Goal: Task Accomplishment & Management: Use online tool/utility

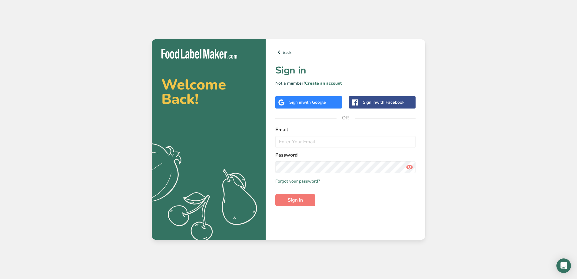
click at [304, 102] on span "with Google" at bounding box center [314, 103] width 24 height 6
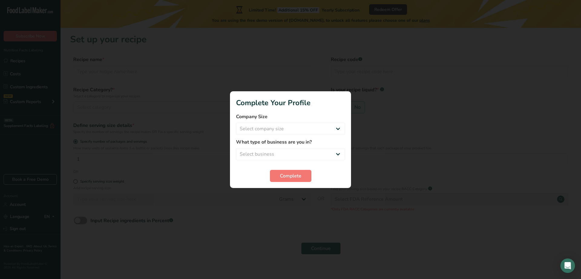
click at [265, 201] on div at bounding box center [290, 139] width 581 height 279
select select "1"
click at [236, 123] on select "Select company size Fewer than 10 Employees 10 to 50 Employees 51 to 500 Employ…" at bounding box center [290, 129] width 109 height 12
select select "1"
click at [236, 148] on select "Select business Packaged Food Manufacturer Restaurant & Cafe Bakery Meal Plans …" at bounding box center [290, 154] width 109 height 12
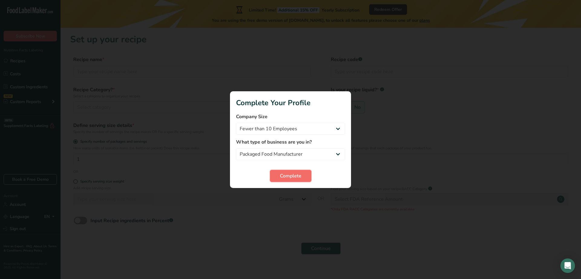
click at [292, 174] on span "Complete" at bounding box center [290, 176] width 21 height 7
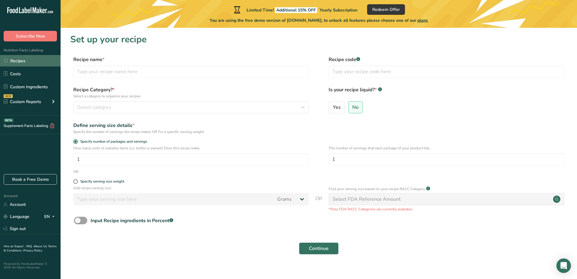
click at [35, 64] on link "Recipes" at bounding box center [30, 61] width 61 height 12
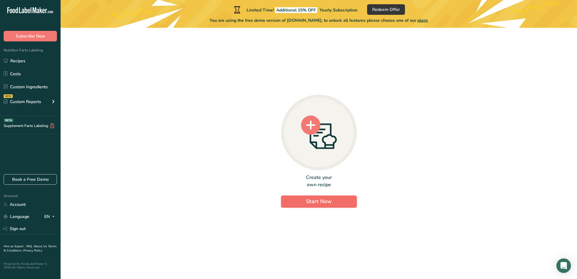
click at [311, 204] on span "Start Now" at bounding box center [319, 201] width 26 height 7
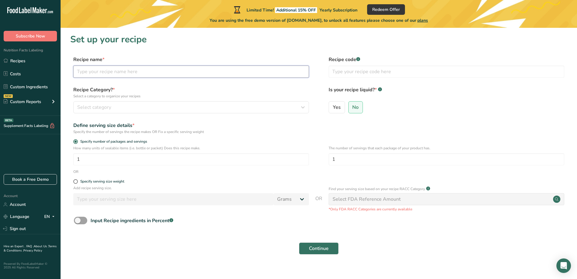
click at [139, 71] on input "text" at bounding box center [190, 72] width 235 height 12
type input "OG"
click at [130, 110] on div "Select category" at bounding box center [189, 107] width 224 height 7
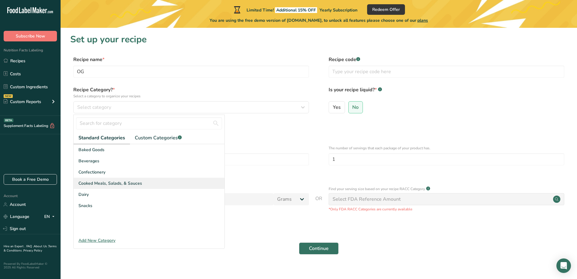
click at [123, 181] on span "Cooked Meals, Salads, & Sauces" at bounding box center [110, 183] width 64 height 6
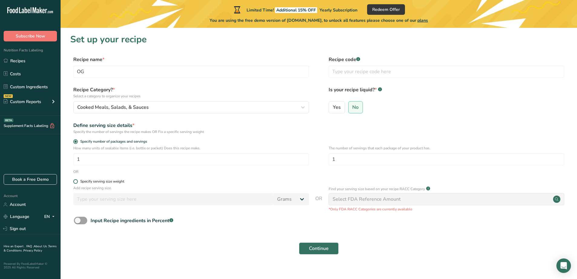
click at [117, 183] on div "Specify serving size weight" at bounding box center [102, 181] width 44 height 5
click at [77, 183] on input "Specify serving size weight" at bounding box center [75, 182] width 4 height 4
radio input "true"
radio input "false"
click at [75, 142] on span at bounding box center [75, 142] width 5 height 5
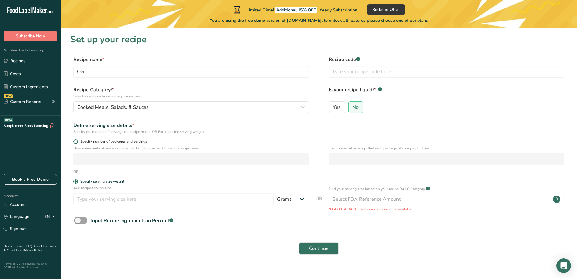
click at [75, 142] on input "Specify number of packages and servings" at bounding box center [75, 142] width 4 height 4
radio input "true"
radio input "false"
click at [126, 163] on input "number" at bounding box center [190, 159] width 235 height 12
type input "1"
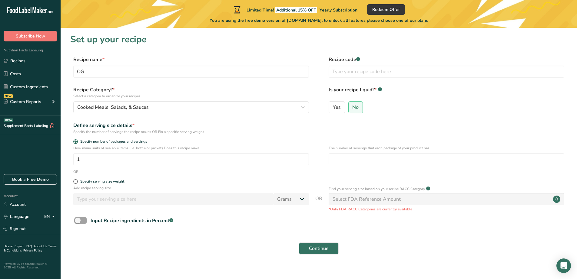
click at [401, 201] on div "Select FDA Reference Amount" at bounding box center [445, 199] width 235 height 12
click at [113, 183] on div "Specify serving size weight" at bounding box center [102, 181] width 44 height 5
click at [77, 183] on input "Specify serving size weight" at bounding box center [75, 182] width 4 height 4
radio input "true"
radio input "false"
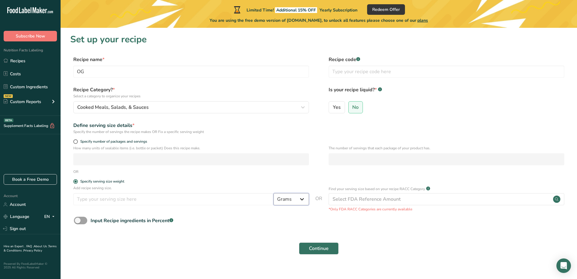
select select "19"
click at [273, 193] on select "Grams kg mg mcg lb oz l mL fl oz tbsp tsp cup qt gallon" at bounding box center [290, 199] width 35 height 12
select select "22"
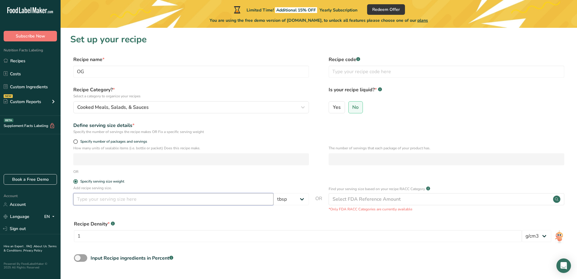
click at [203, 201] on input "number" at bounding box center [173, 199] width 200 height 12
type input "2"
type input "1"
select select "20"
click at [273, 193] on select "Grams kg mg mcg lb oz l mL fl oz tbsp tsp cup qt gallon" at bounding box center [290, 199] width 35 height 12
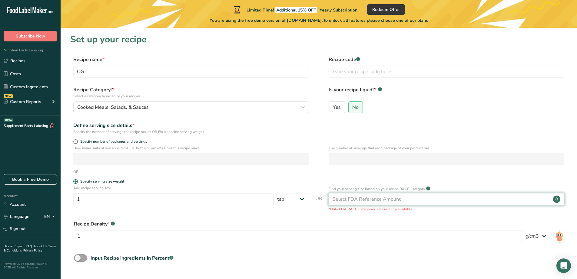
click at [360, 196] on div "Select FDA Reference Amount" at bounding box center [366, 199] width 68 height 7
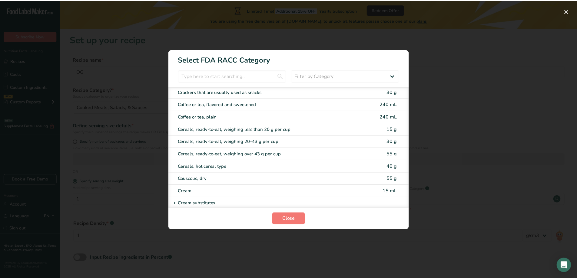
scroll to position [327, 0]
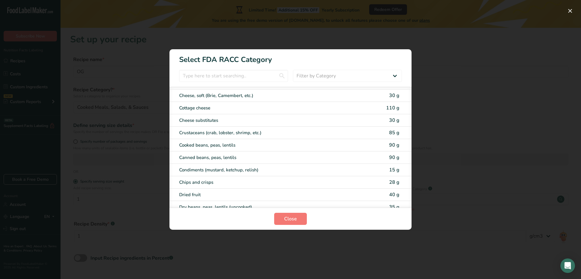
click at [462, 152] on div "RACC Category Selection Modal" at bounding box center [290, 139] width 581 height 279
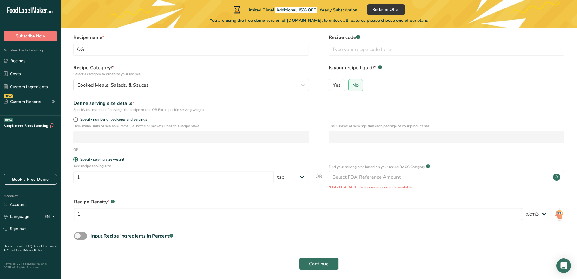
scroll to position [46, 0]
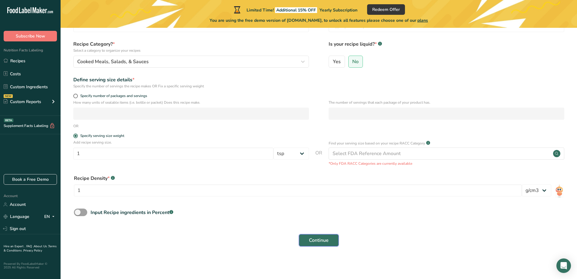
click at [323, 242] on span "Continue" at bounding box center [319, 240] width 20 height 7
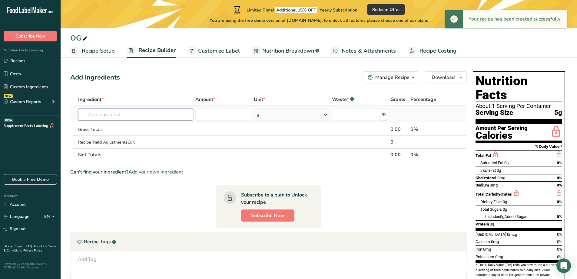
click at [152, 116] on input "text" at bounding box center [135, 115] width 115 height 12
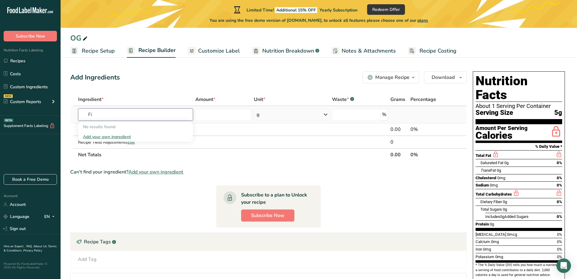
type input "F"
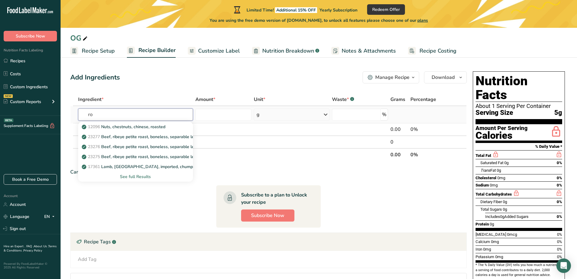
type input "r"
type input "[PERSON_NAME]"
click at [147, 177] on div "See full Results" at bounding box center [135, 177] width 105 height 6
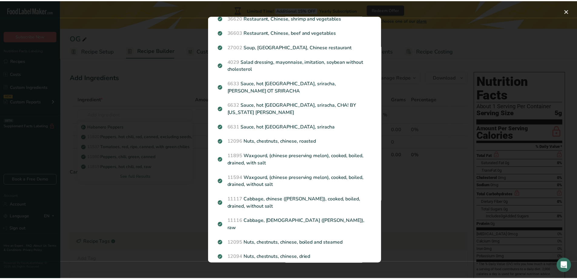
scroll to position [321, 0]
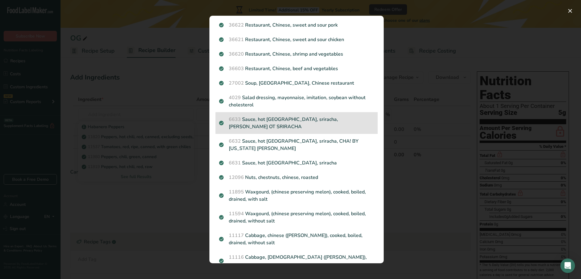
click at [278, 121] on p "6633 [GEOGRAPHIC_DATA], hot [GEOGRAPHIC_DATA], sriracha, [PERSON_NAME] OT SRIRA…" at bounding box center [296, 123] width 155 height 15
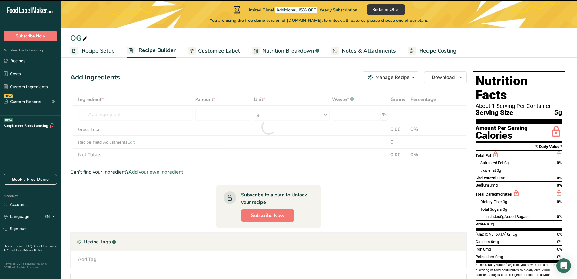
type input "0"
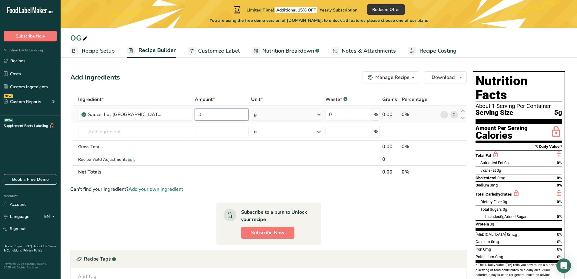
click at [219, 118] on input "0" at bounding box center [222, 115] width 54 height 12
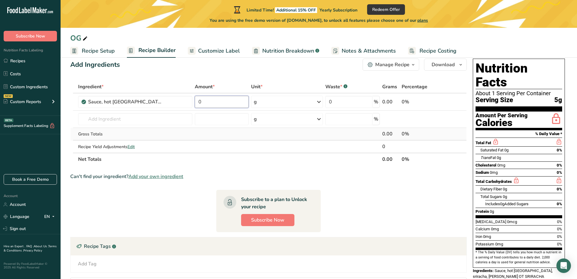
scroll to position [0, 0]
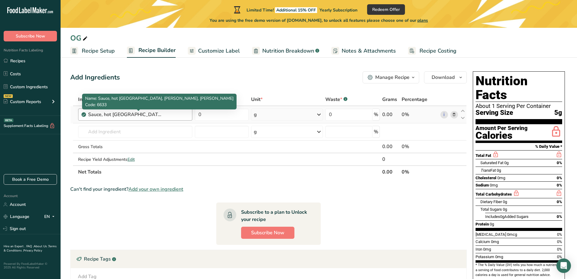
click at [154, 117] on div "Ingredient * Amount * Unit * Waste * .a-a{fill:#347362;}.b-a{fill:#fff;} Grams …" at bounding box center [268, 135] width 396 height 85
